Goal: Information Seeking & Learning: Learn about a topic

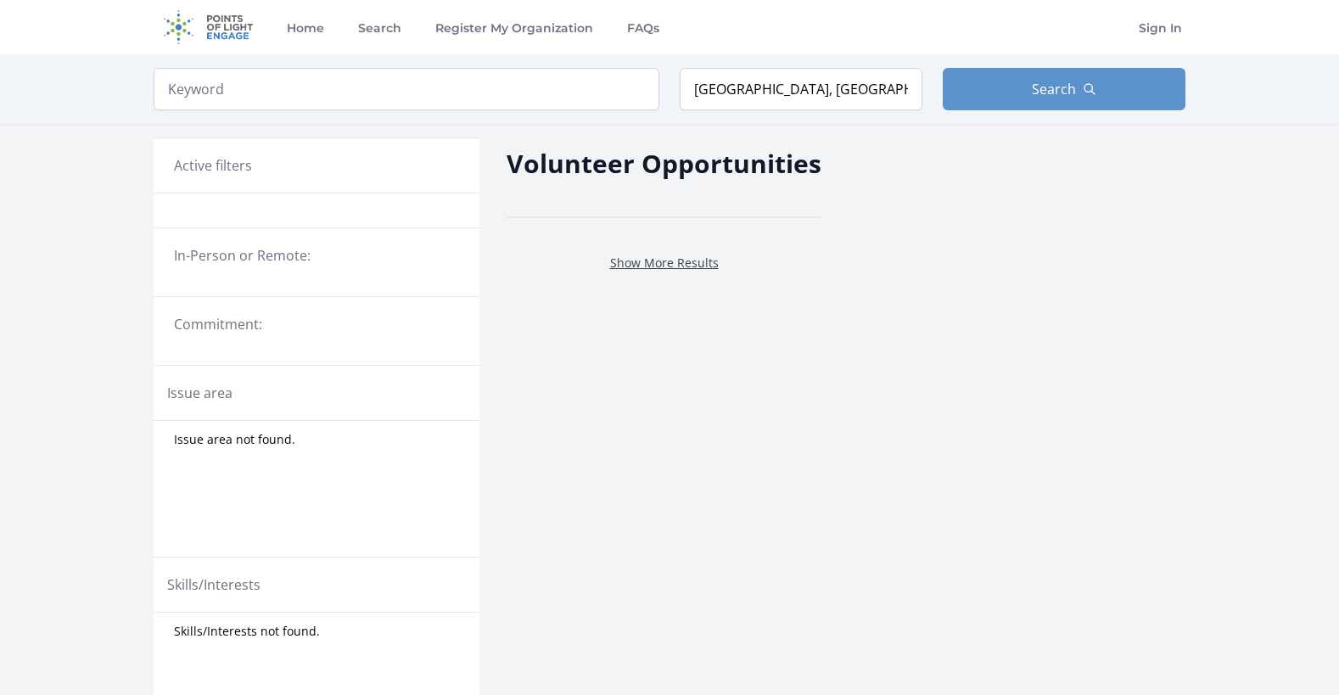
click at [645, 260] on link "Show More Results" at bounding box center [664, 263] width 109 height 16
click at [1041, 87] on span "Search" at bounding box center [1054, 89] width 44 height 20
click at [1043, 97] on span "Search" at bounding box center [1054, 89] width 44 height 20
click at [647, 264] on link "Show More Results" at bounding box center [664, 263] width 109 height 16
